Goal: Task Accomplishment & Management: Use online tool/utility

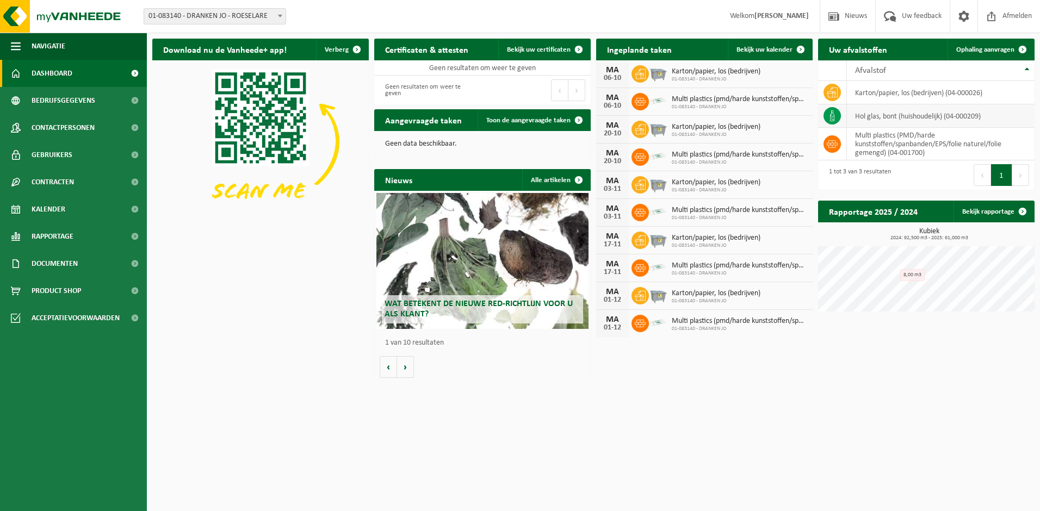
click at [873, 116] on td "hol glas, bont (huishoudelijk) (04-000209)" at bounding box center [941, 115] width 188 height 23
click at [833, 116] on icon at bounding box center [832, 115] width 11 height 11
click at [51, 211] on span "Kalender" at bounding box center [49, 209] width 34 height 27
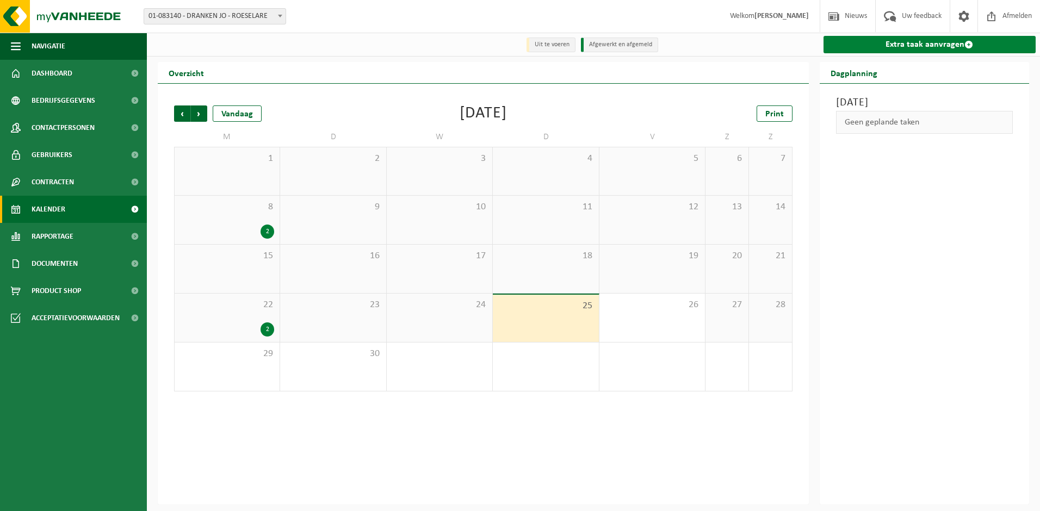
click at [942, 44] on link "Extra taak aanvragen" at bounding box center [930, 44] width 213 height 17
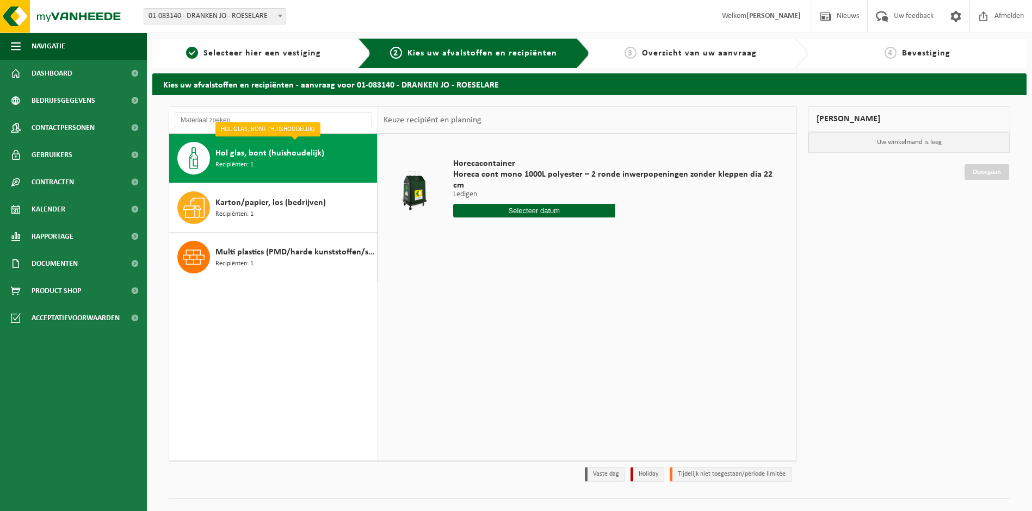
click at [280, 160] on div "Hol glas, bont (huishoudelijk) Recipiënten: 1" at bounding box center [294, 158] width 159 height 33
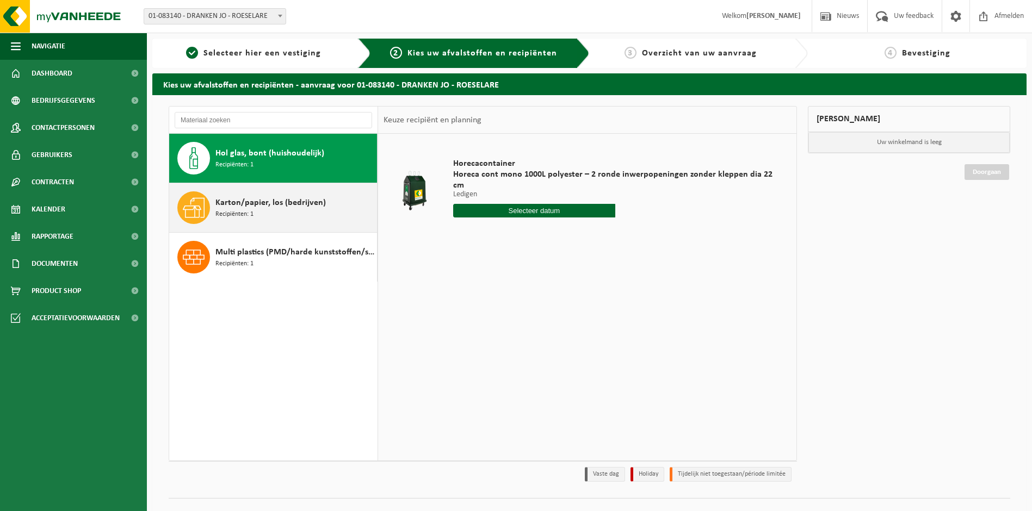
click at [287, 211] on div "Karton/papier, los (bedrijven) Recipiënten: 1" at bounding box center [294, 208] width 159 height 33
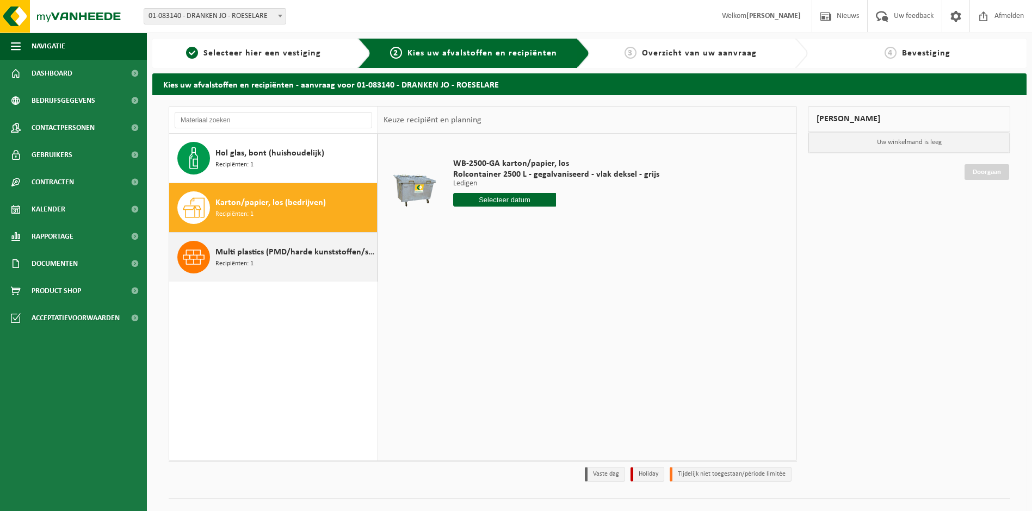
click at [287, 260] on div "Multi plastics (PMD/harde kunststoffen/spanbanden/EPS/folie naturel/folie gemen…" at bounding box center [294, 257] width 159 height 33
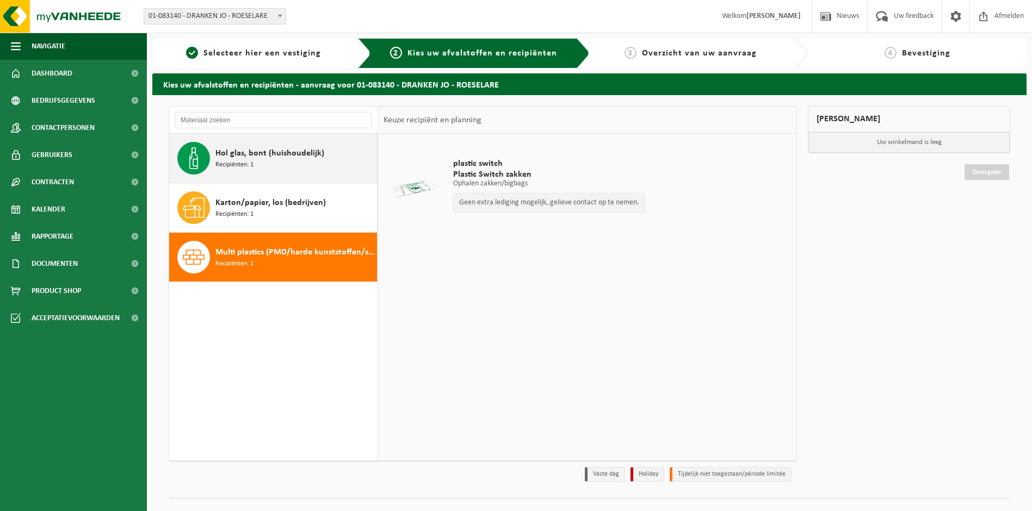
click at [277, 156] on span "Hol glas, bont (huishoudelijk)" at bounding box center [269, 153] width 109 height 13
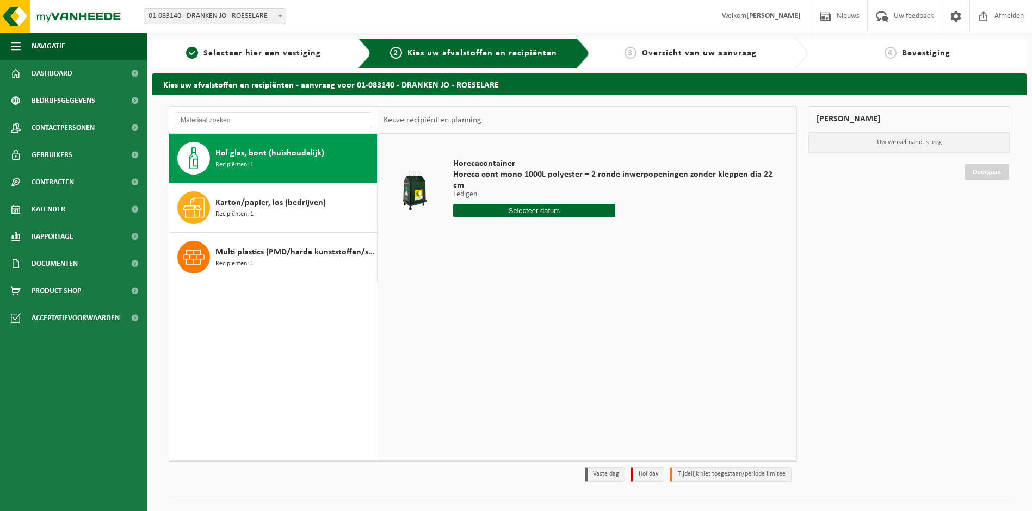
click at [518, 204] on input "text" at bounding box center [534, 211] width 162 height 14
click at [484, 332] on div "30" at bounding box center [482, 331] width 19 height 17
type input "Van 2025-09-30"
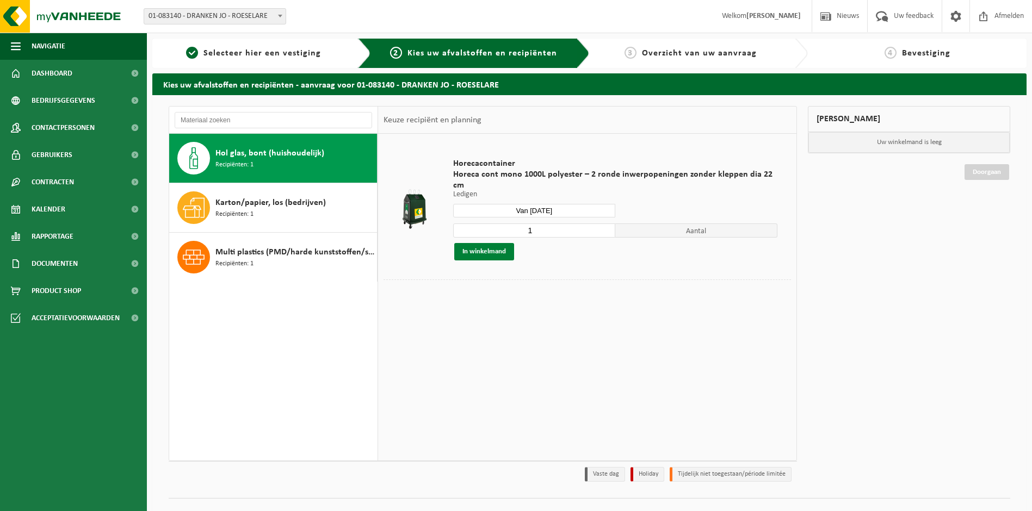
click at [501, 244] on button "In winkelmand" at bounding box center [484, 251] width 60 height 17
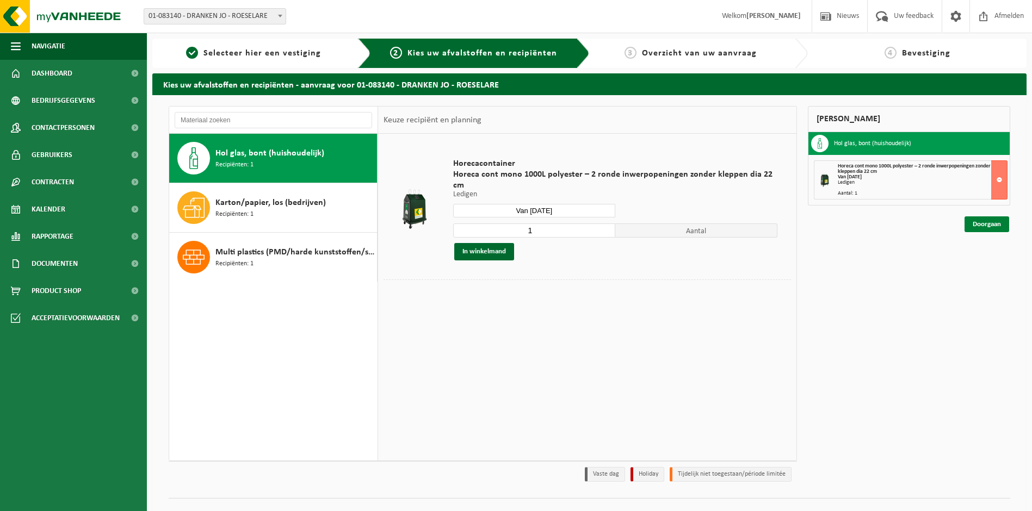
click at [983, 226] on link "Doorgaan" at bounding box center [987, 225] width 45 height 16
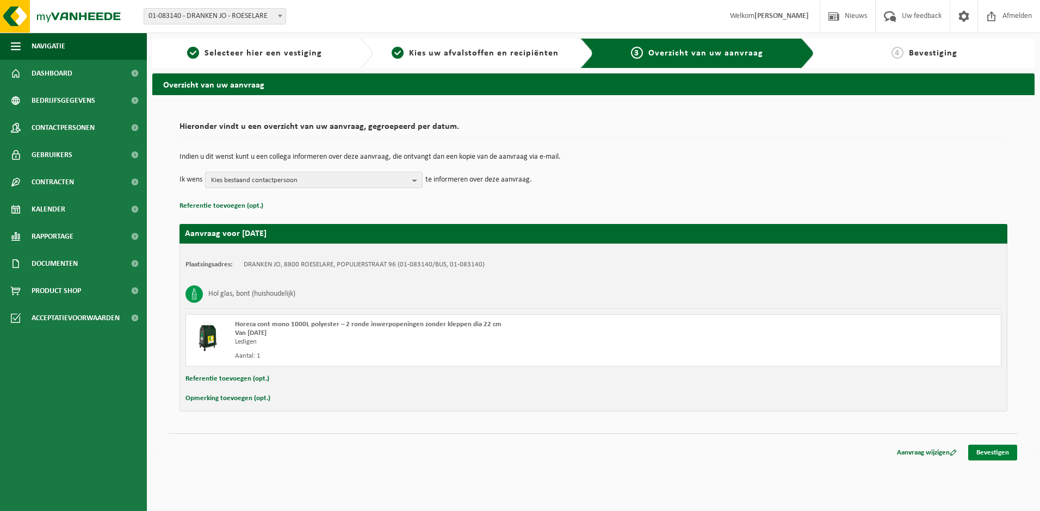
click at [993, 452] on link "Bevestigen" at bounding box center [992, 453] width 49 height 16
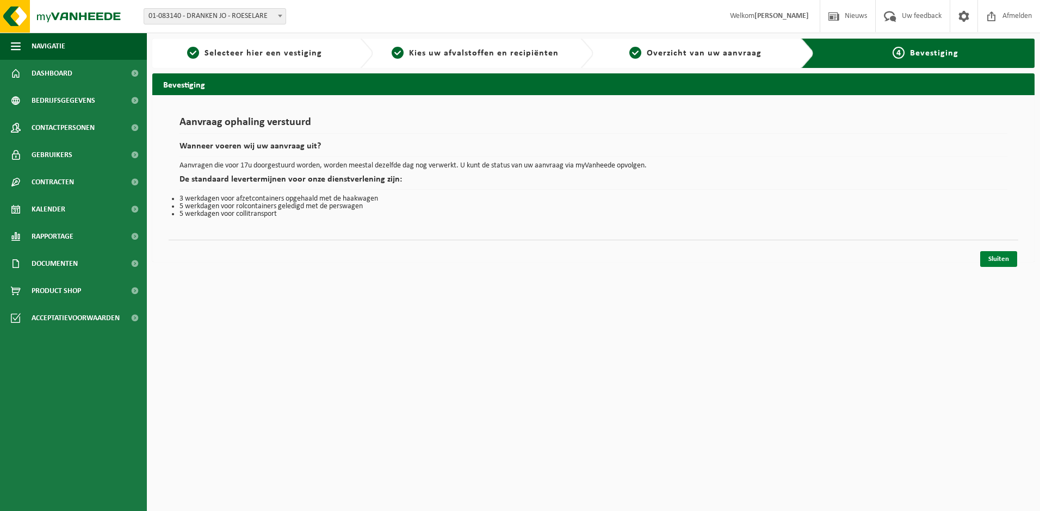
click at [995, 261] on link "Sluiten" at bounding box center [998, 259] width 37 height 16
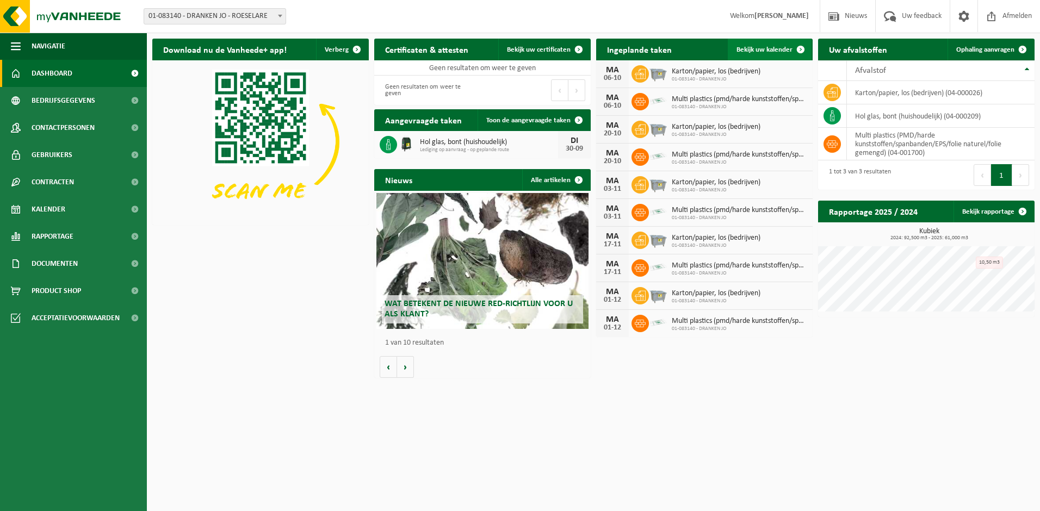
click at [766, 46] on span "Bekijk uw kalender" at bounding box center [765, 49] width 56 height 7
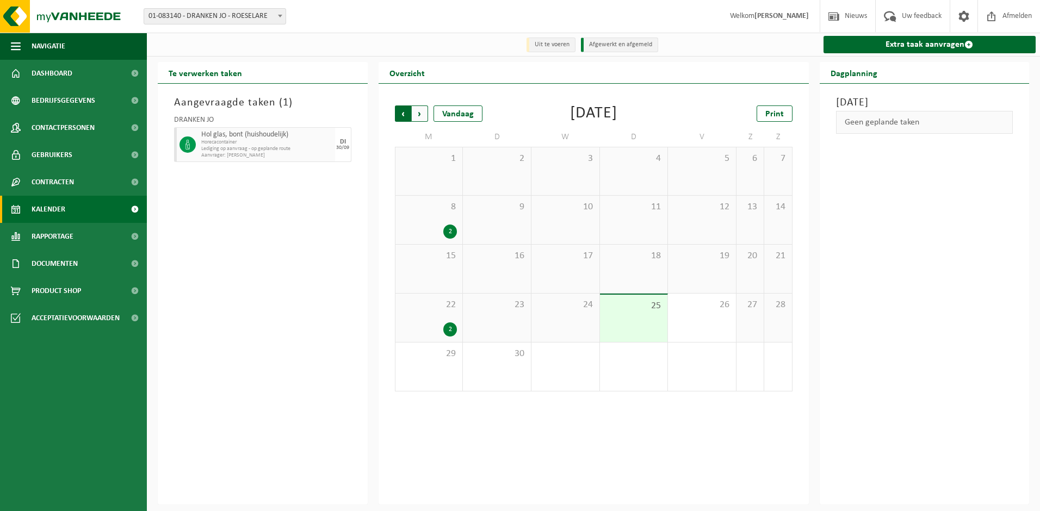
click at [422, 118] on span "Volgende" at bounding box center [420, 114] width 16 height 16
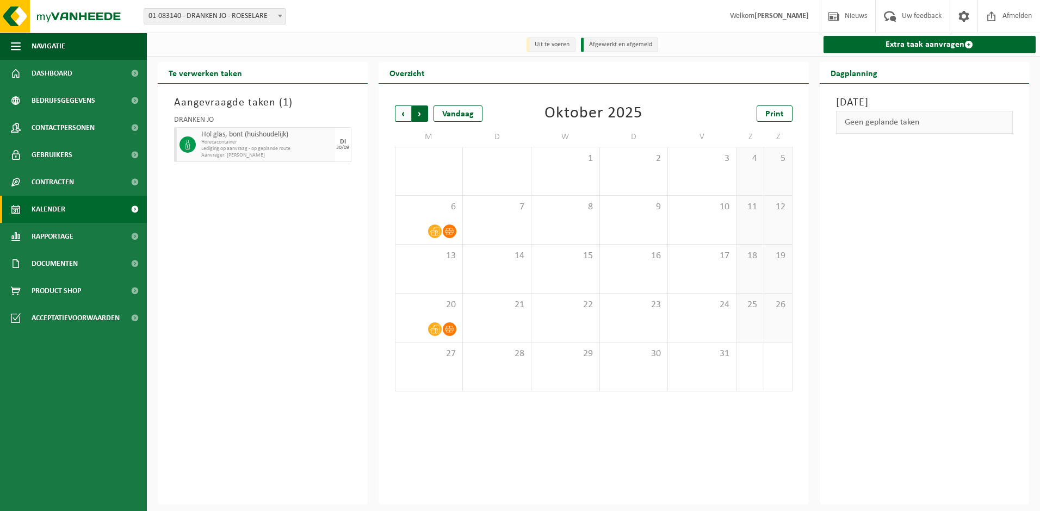
click at [401, 115] on span "Vorige" at bounding box center [403, 114] width 16 height 16
